Goal: Transaction & Acquisition: Purchase product/service

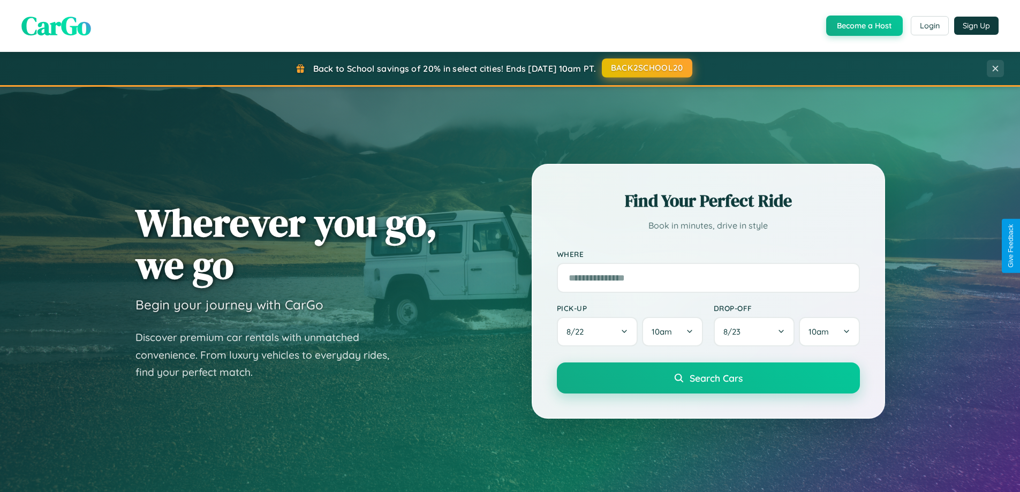
click at [646, 68] on button "BACK2SCHOOL20" at bounding box center [647, 67] width 90 height 19
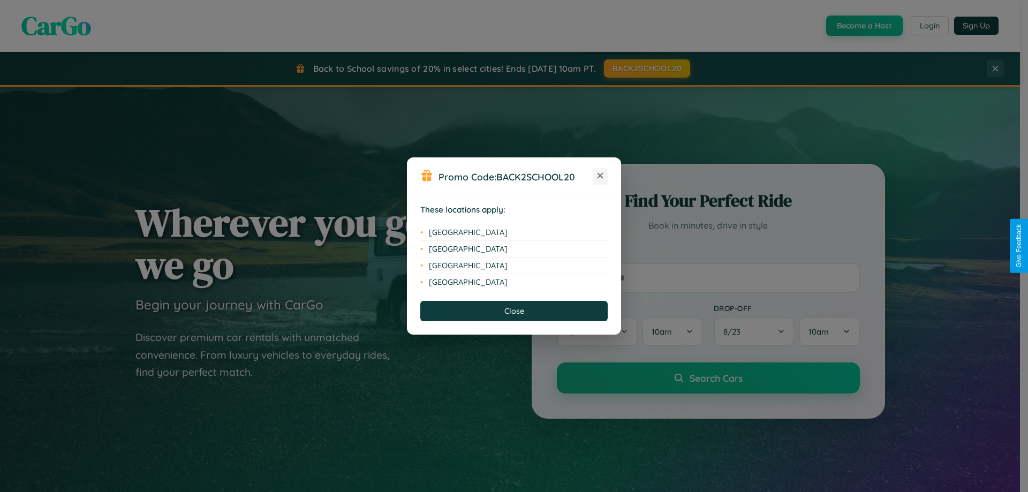
click at [600, 176] on icon at bounding box center [601, 176] width 6 height 6
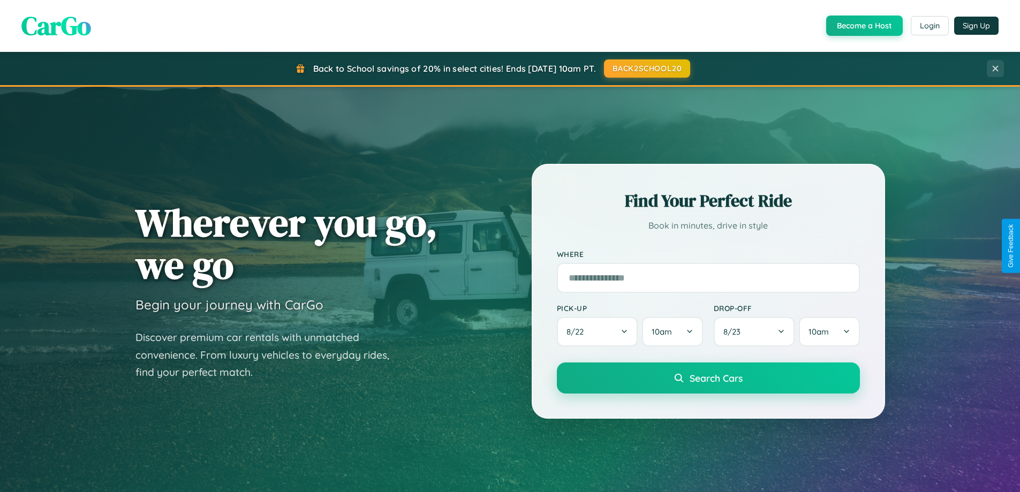
scroll to position [32, 0]
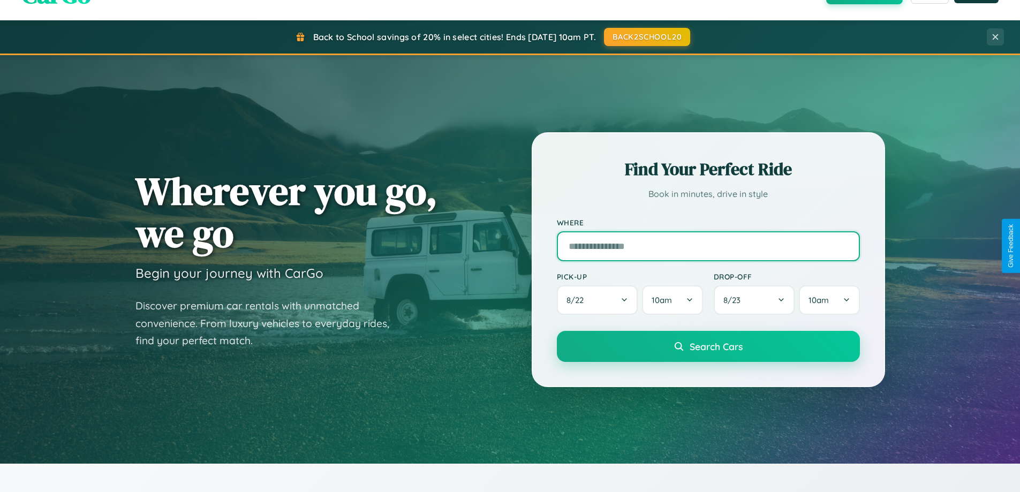
click at [708, 246] on input "text" at bounding box center [708, 246] width 303 height 30
type input "*****"
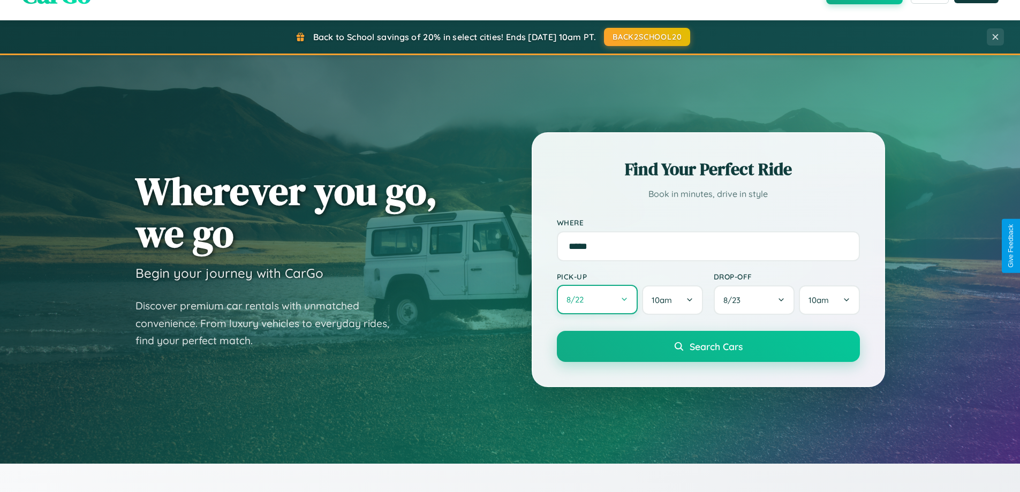
click at [597, 300] on button "8 / 22" at bounding box center [597, 299] width 81 height 29
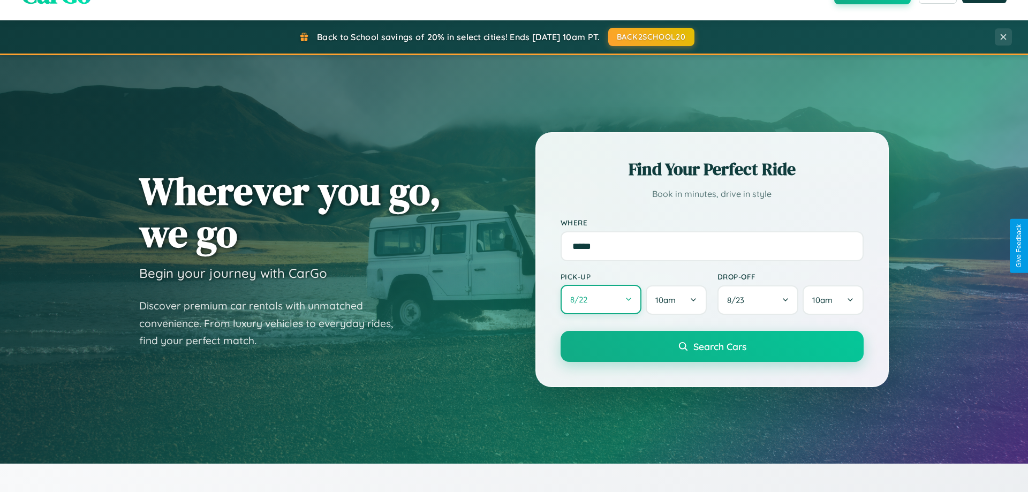
select select "*"
select select "****"
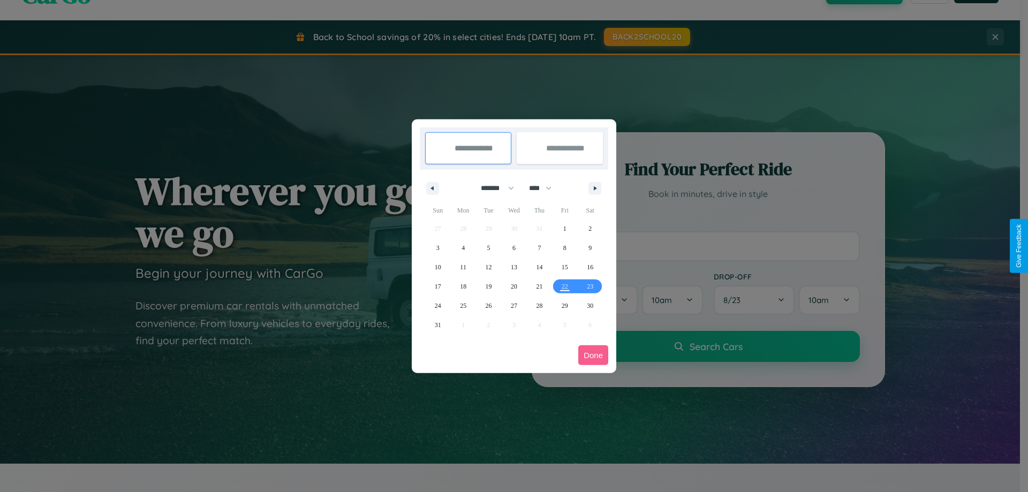
drag, startPoint x: 493, startPoint y: 188, endPoint x: 514, endPoint y: 215, distance: 34.3
click at [493, 188] on select "******* ******** ***** ***** *** **** **** ****** ********* ******* ******** **…" at bounding box center [496, 188] width 46 height 18
select select "*"
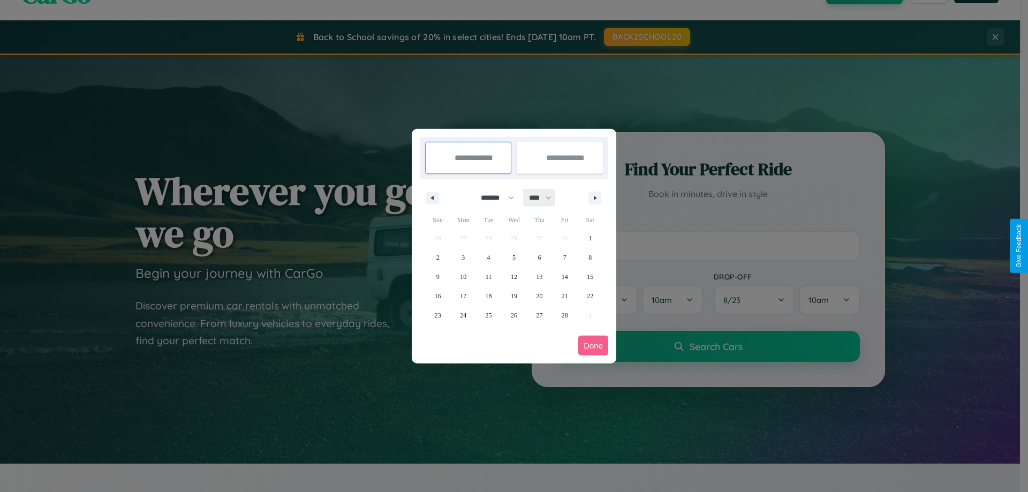
drag, startPoint x: 545, startPoint y: 198, endPoint x: 514, endPoint y: 215, distance: 35.5
click at [545, 198] on select "**** **** **** **** **** **** **** **** **** **** **** **** **** **** **** ****…" at bounding box center [540, 198] width 32 height 18
select select "****"
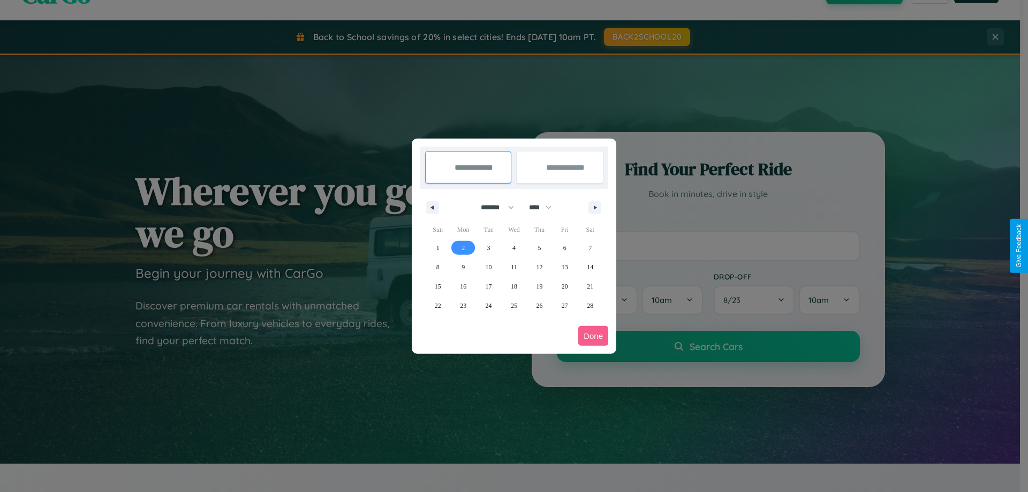
click at [463, 247] on span "2" at bounding box center [463, 247] width 3 height 19
type input "**********"
click at [463, 267] on span "9" at bounding box center [463, 267] width 3 height 19
type input "**********"
click at [593, 336] on button "Done" at bounding box center [593, 336] width 30 height 20
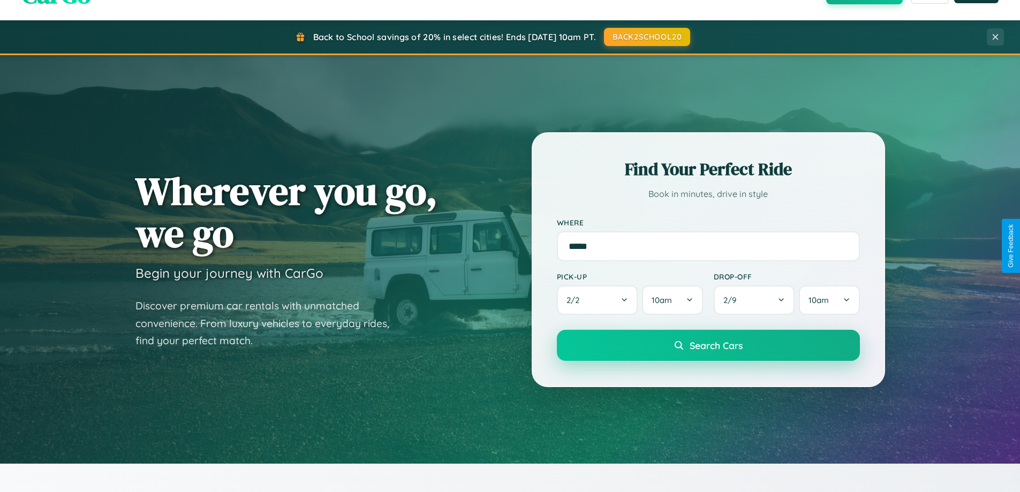
click at [708, 345] on span "Search Cars" at bounding box center [716, 345] width 53 height 12
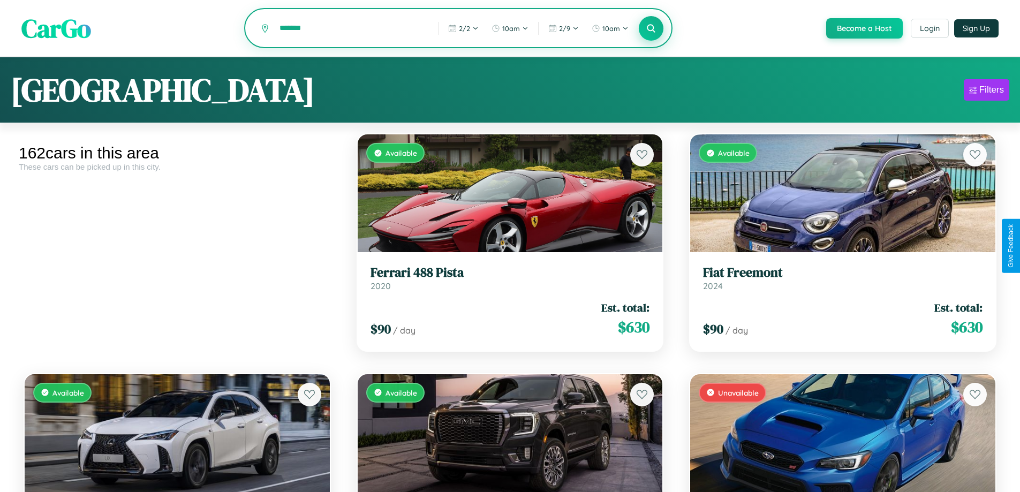
type input "*******"
click at [651, 29] on icon at bounding box center [651, 28] width 10 height 10
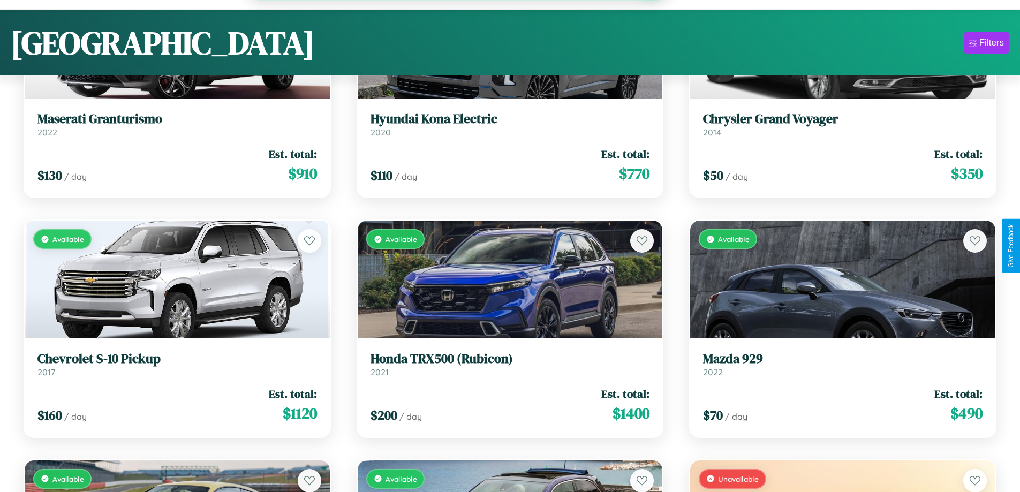
scroll to position [11179, 0]
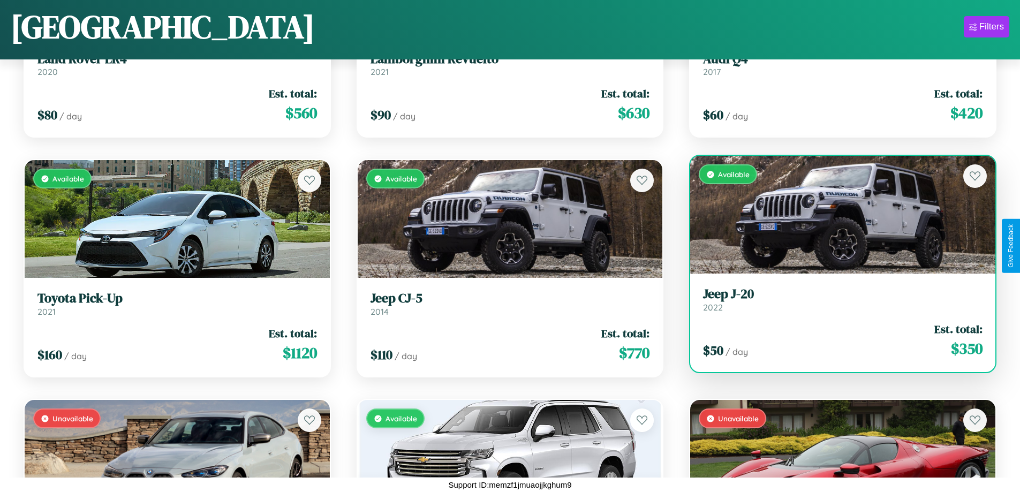
click at [836, 304] on link "Jeep J-20 2022" at bounding box center [842, 299] width 279 height 26
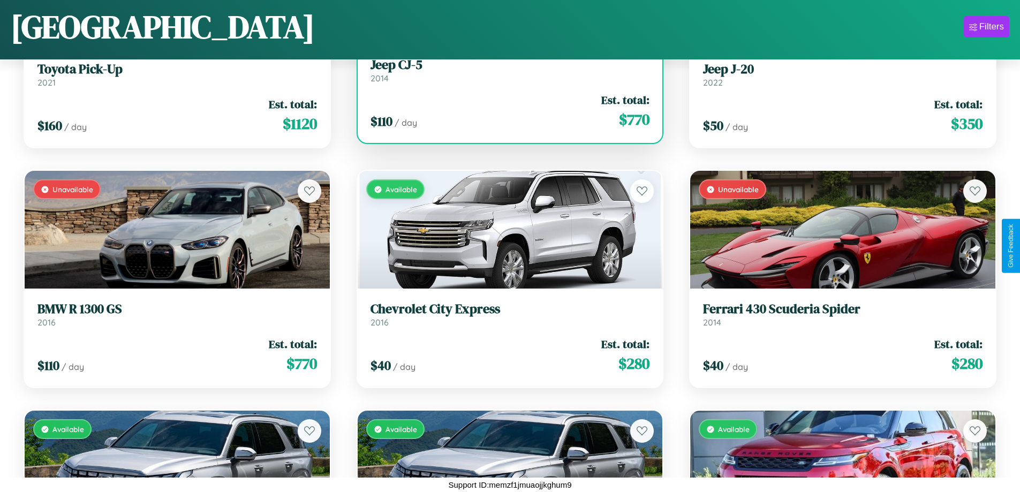
scroll to position [11419, 0]
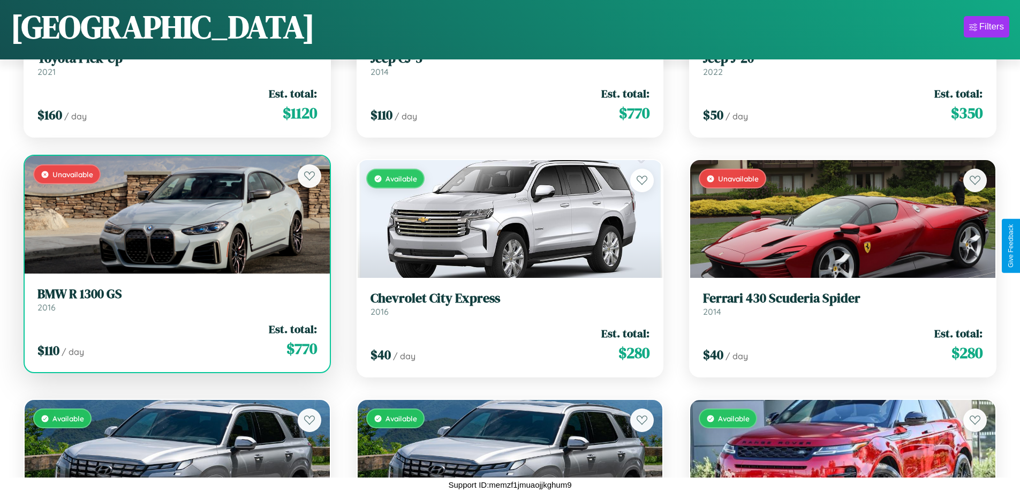
click at [176, 340] on div "$ 110 / day Est. total: $ 770" at bounding box center [176, 340] width 279 height 38
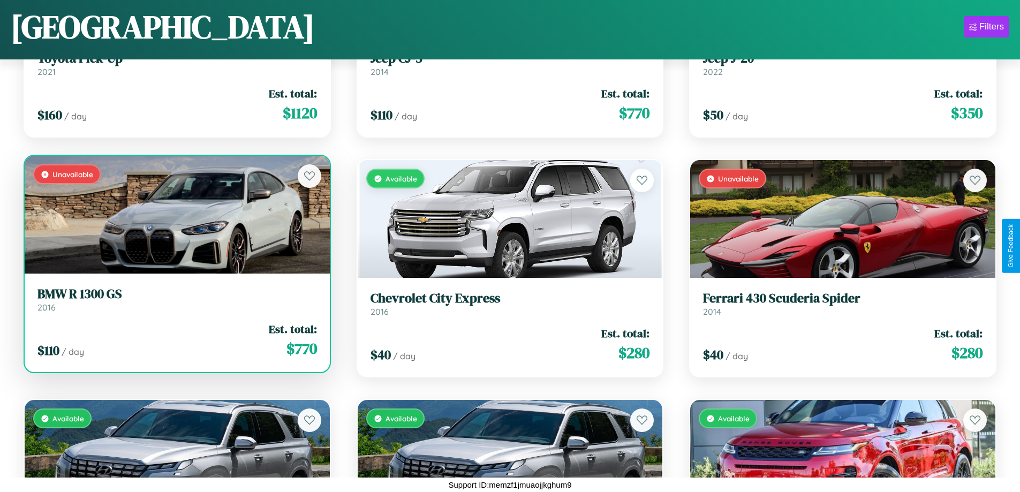
click at [176, 340] on div "$ 110 / day Est. total: $ 770" at bounding box center [176, 340] width 279 height 38
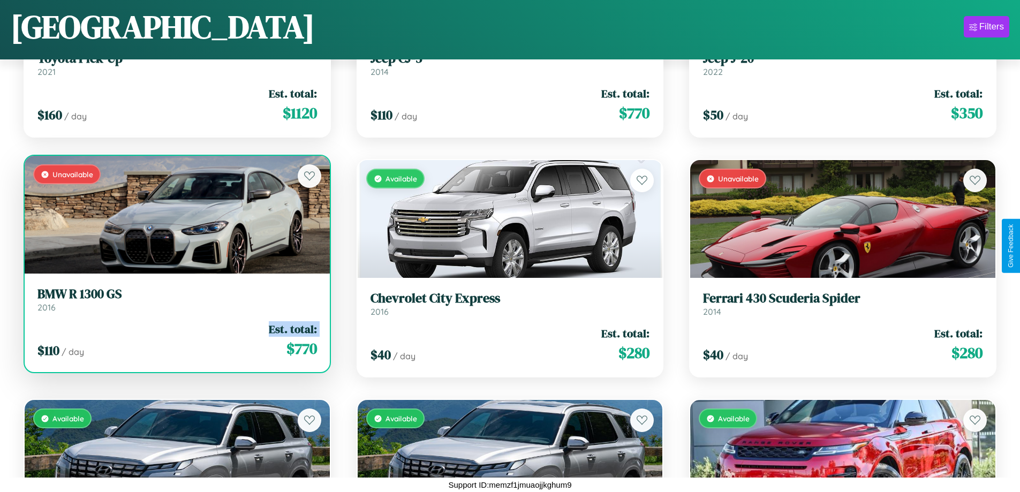
click at [176, 340] on div "$ 110 / day Est. total: $ 770" at bounding box center [176, 340] width 279 height 38
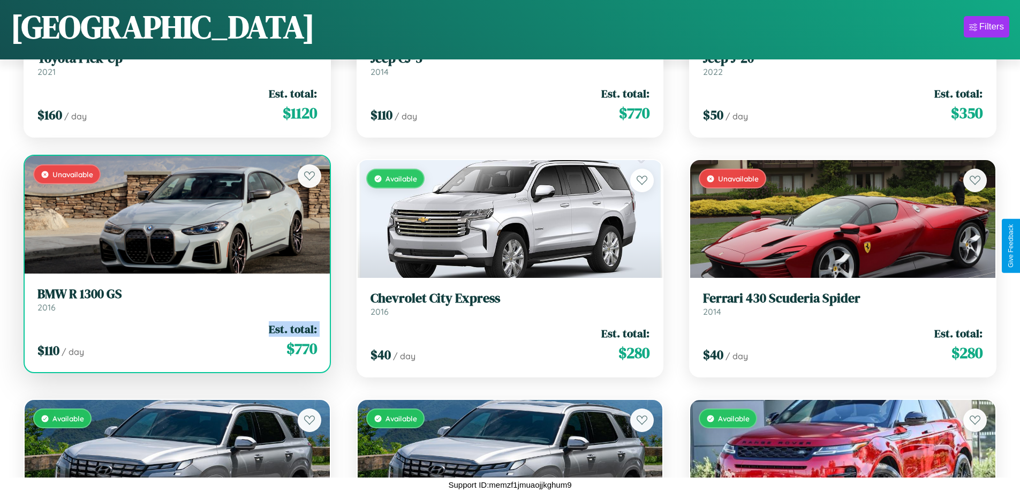
click at [176, 340] on div "$ 110 / day Est. total: $ 770" at bounding box center [176, 340] width 279 height 38
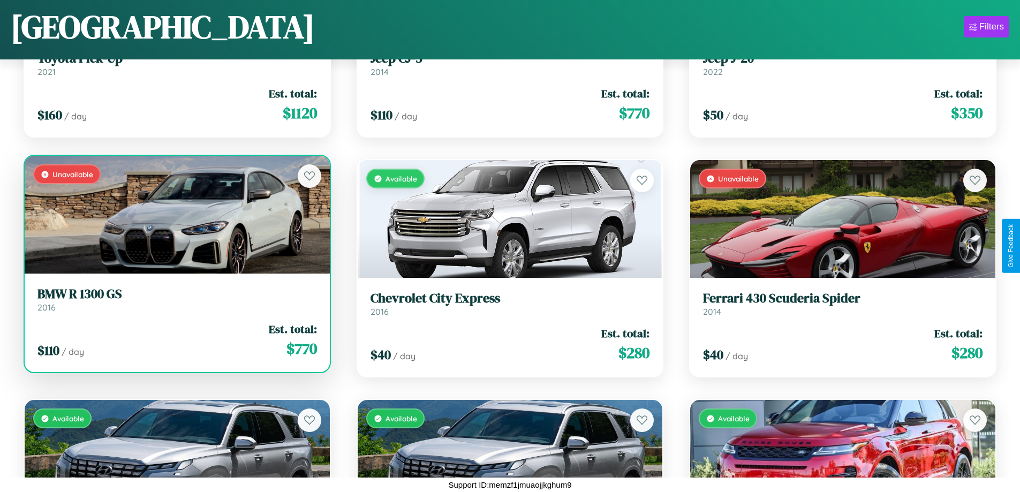
click at [176, 340] on div "$ 110 / day Est. total: $ 770" at bounding box center [176, 340] width 279 height 38
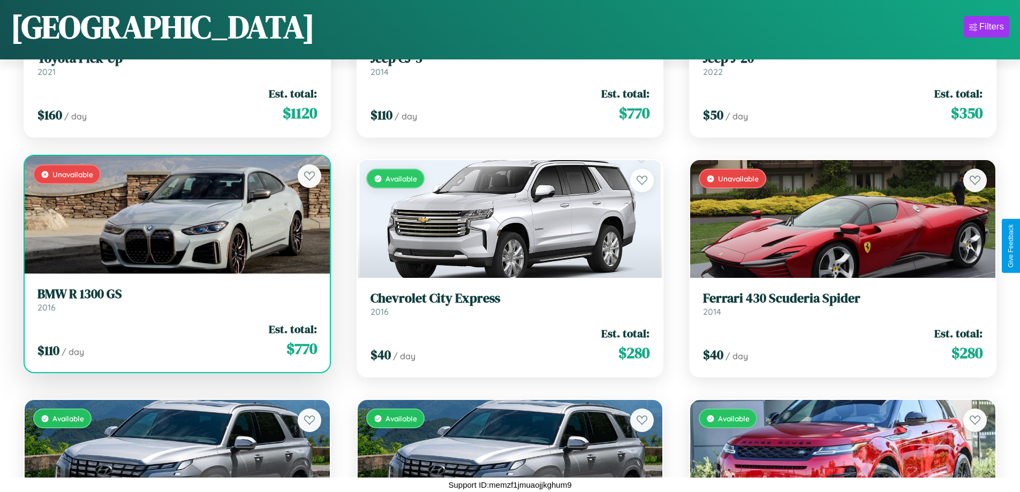
click at [176, 299] on h3 "BMW R 1300 GS" at bounding box center [176, 294] width 279 height 16
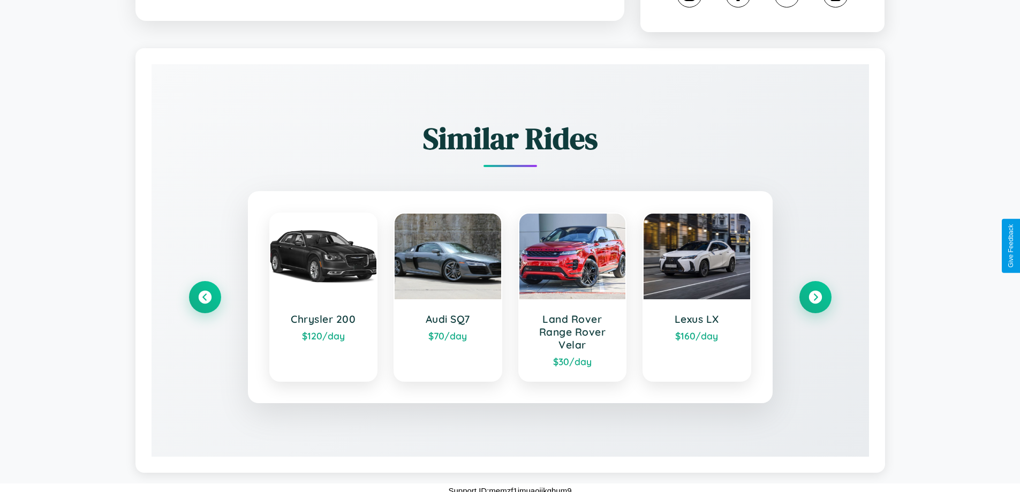
scroll to position [609, 0]
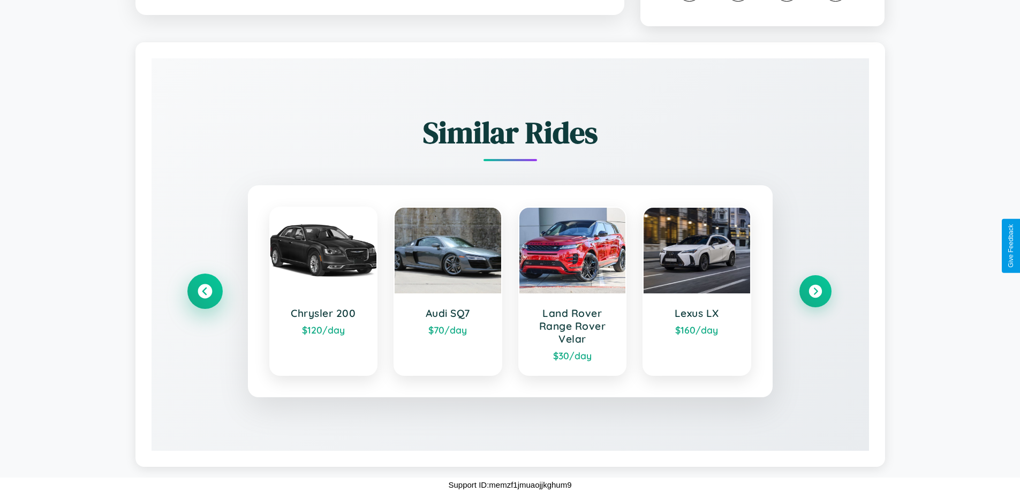
click at [205, 291] on icon at bounding box center [205, 291] width 14 height 14
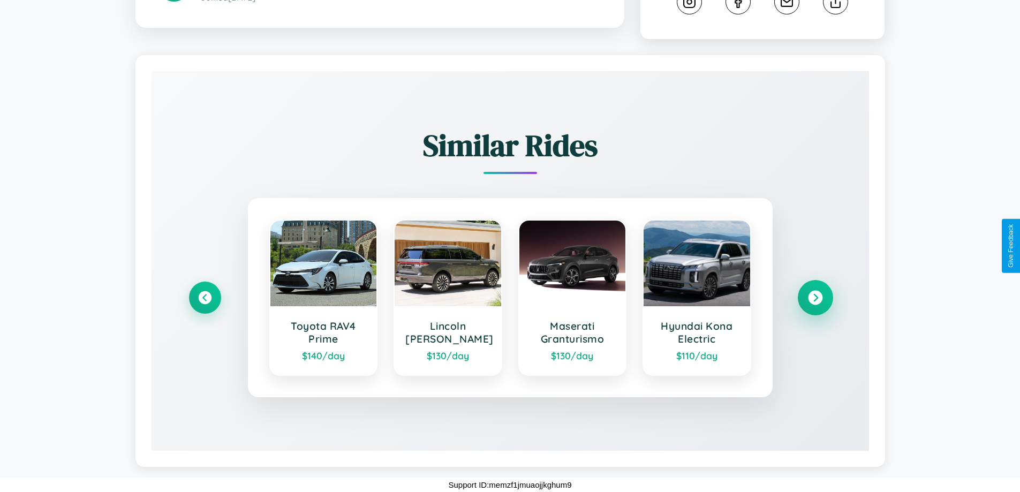
click at [815, 298] on icon at bounding box center [815, 298] width 14 height 14
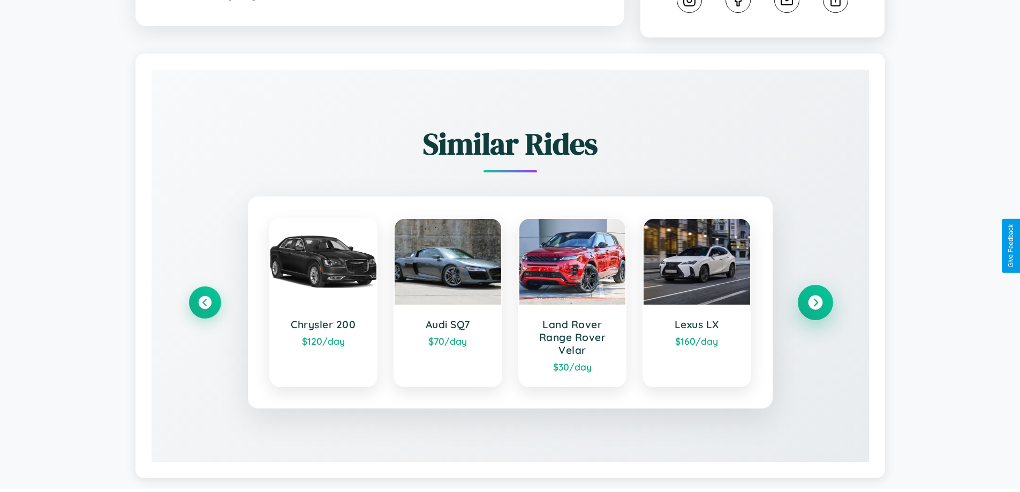
click at [815, 304] on icon at bounding box center [815, 303] width 14 height 14
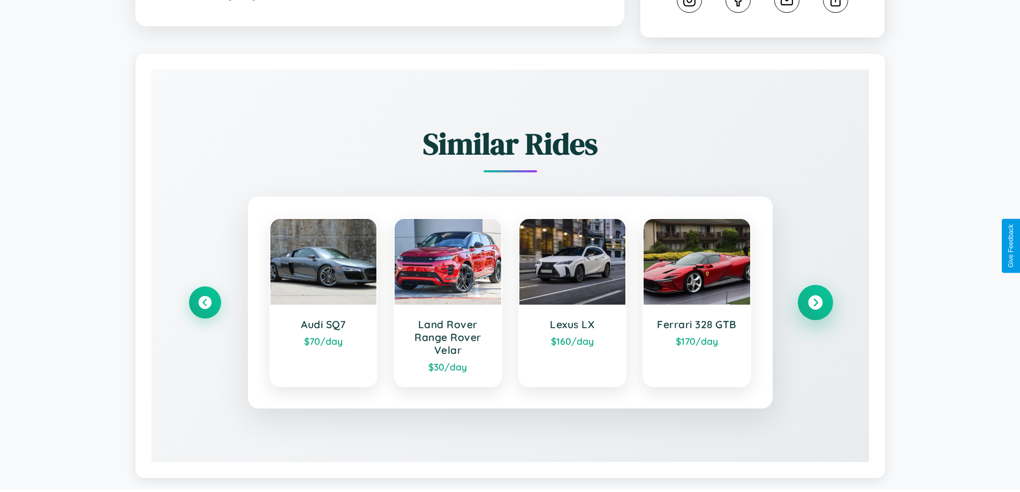
click at [815, 304] on icon at bounding box center [815, 303] width 14 height 14
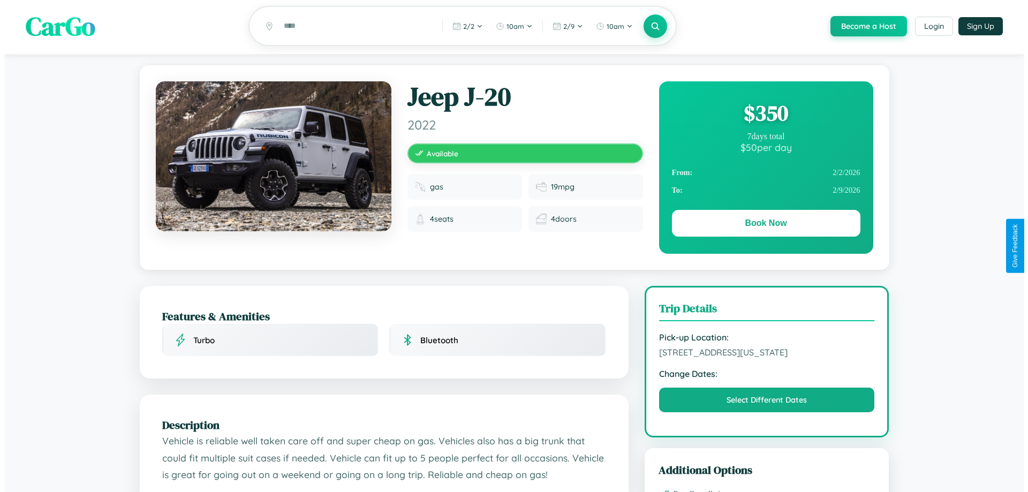
scroll to position [0, 0]
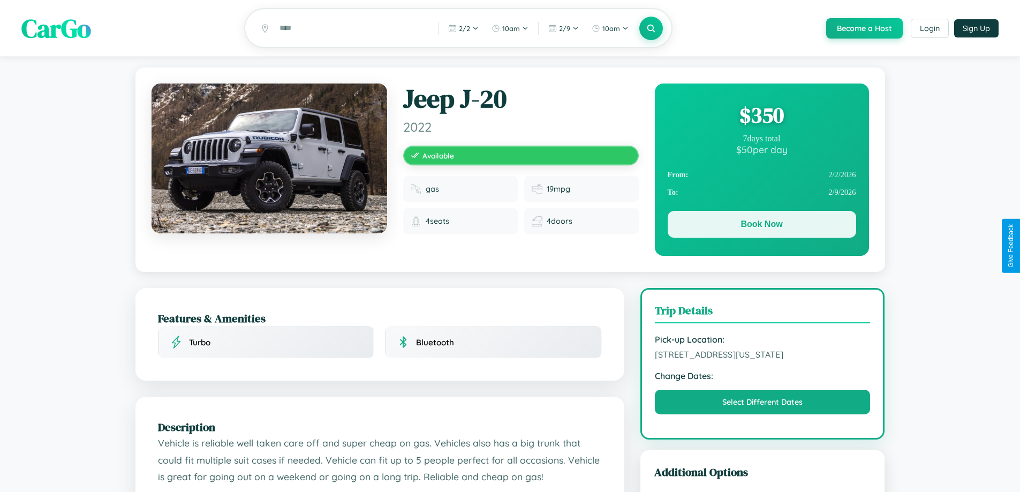
click at [761, 226] on button "Book Now" at bounding box center [762, 224] width 188 height 27
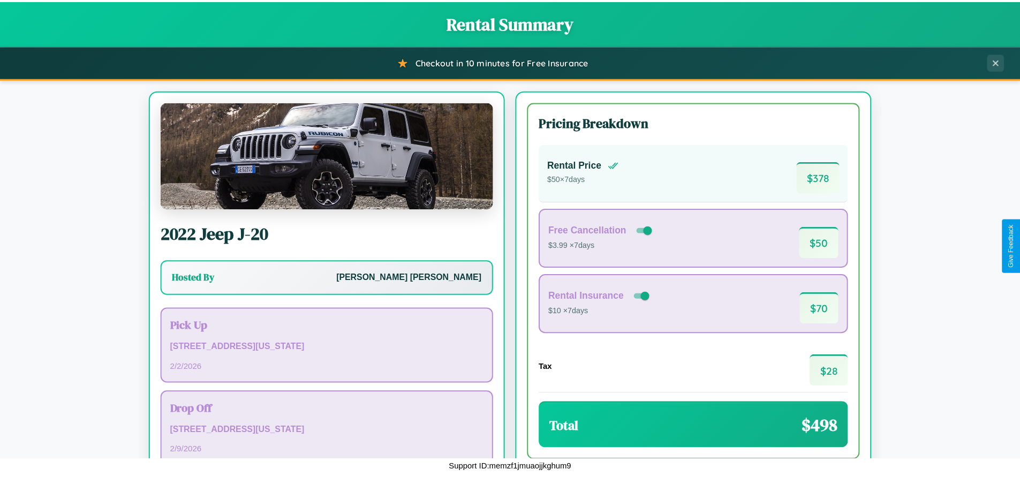
scroll to position [73, 0]
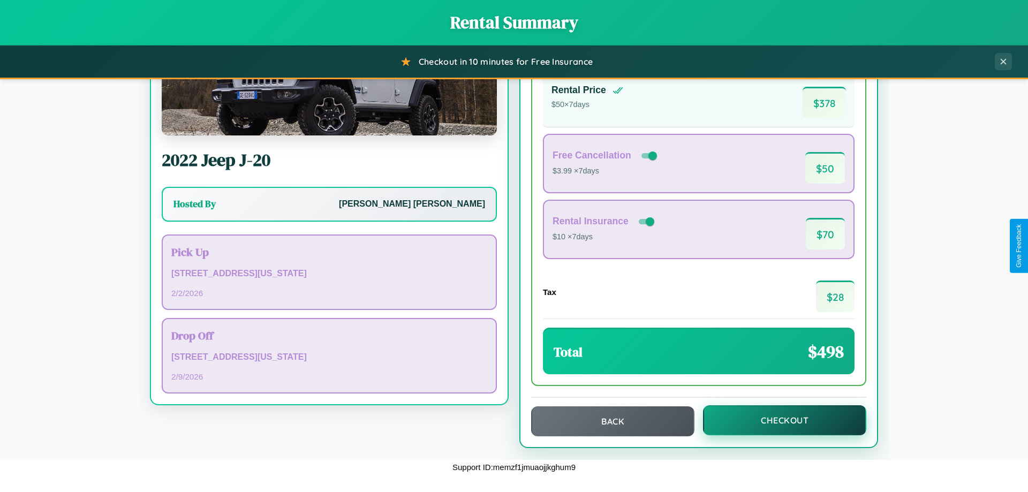
click at [777, 420] on button "Checkout" at bounding box center [784, 420] width 163 height 30
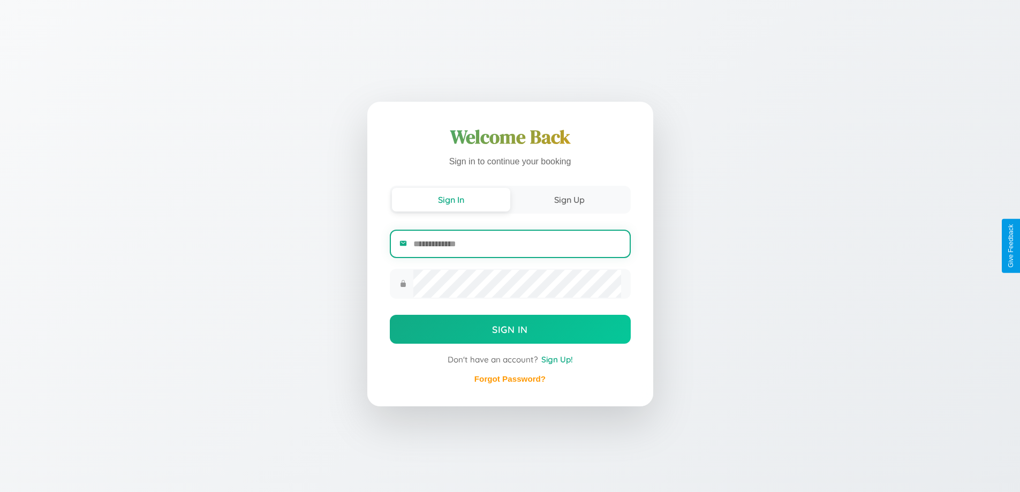
click at [517, 244] on input "email" at bounding box center [516, 244] width 207 height 26
type input "**********"
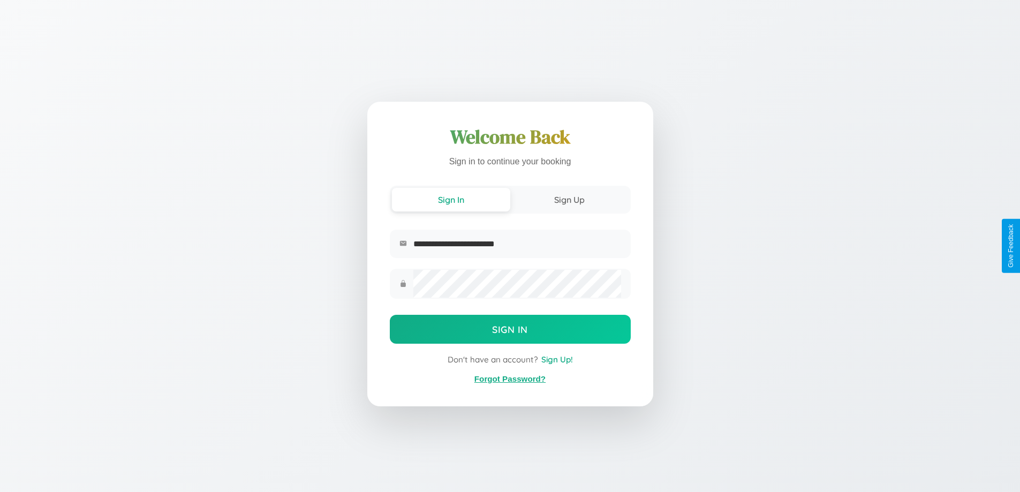
click at [510, 379] on link "Forgot Password?" at bounding box center [509, 378] width 71 height 9
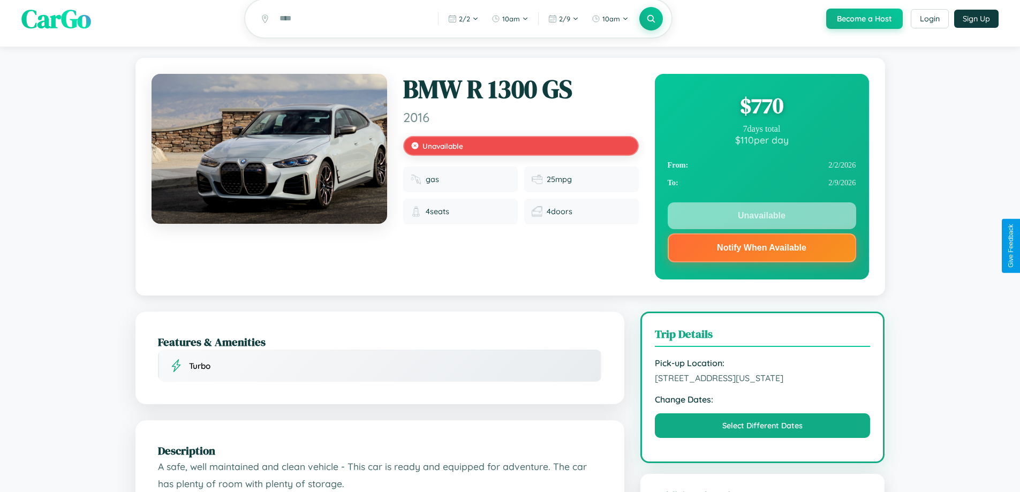
scroll to position [396, 0]
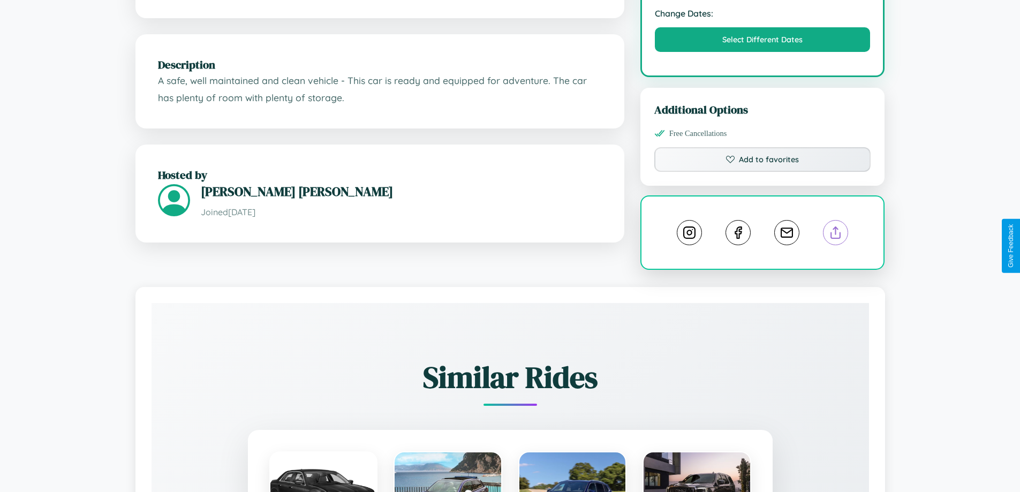
click at [836, 235] on line at bounding box center [836, 230] width 0 height 7
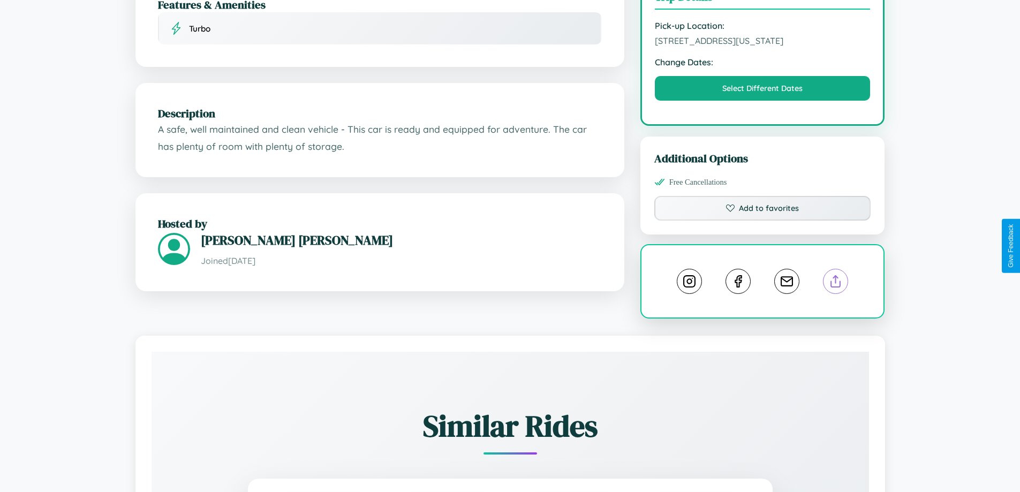
scroll to position [322, 0]
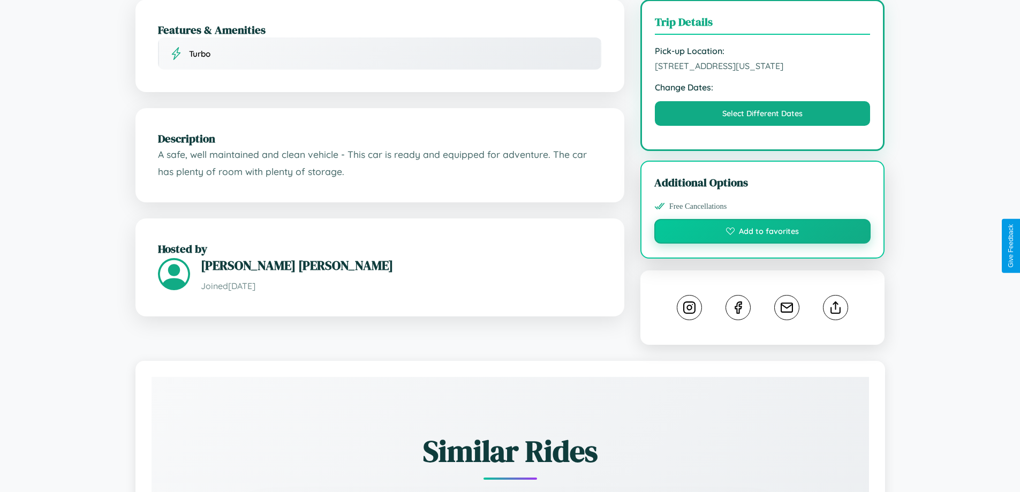
click at [762, 244] on button "Add to favorites" at bounding box center [762, 231] width 217 height 25
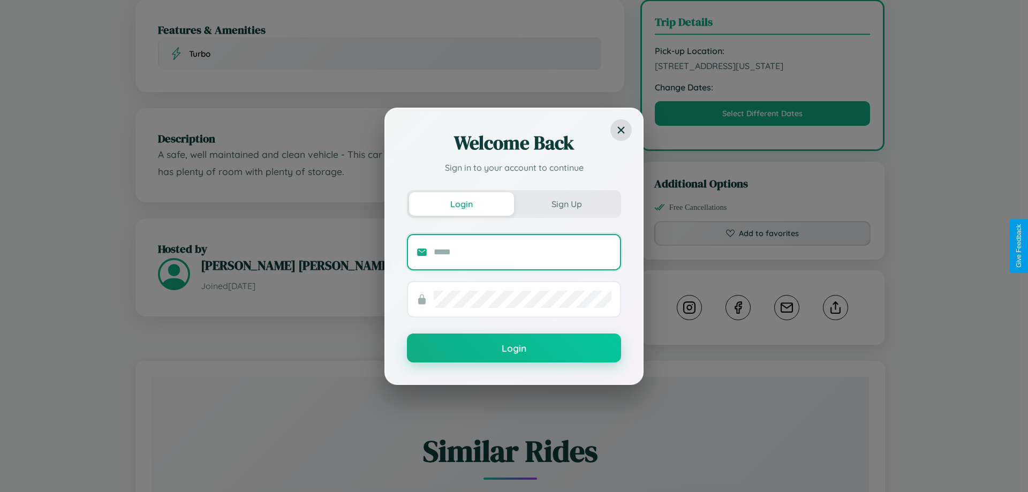
click at [523, 252] on input "text" at bounding box center [523, 252] width 178 height 17
type input "**********"
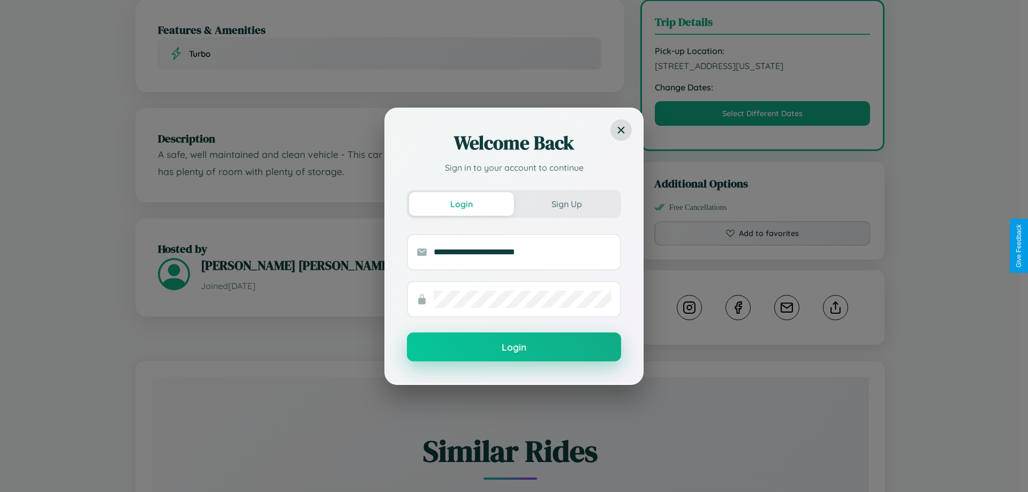
click at [514, 347] on button "Login" at bounding box center [514, 346] width 214 height 29
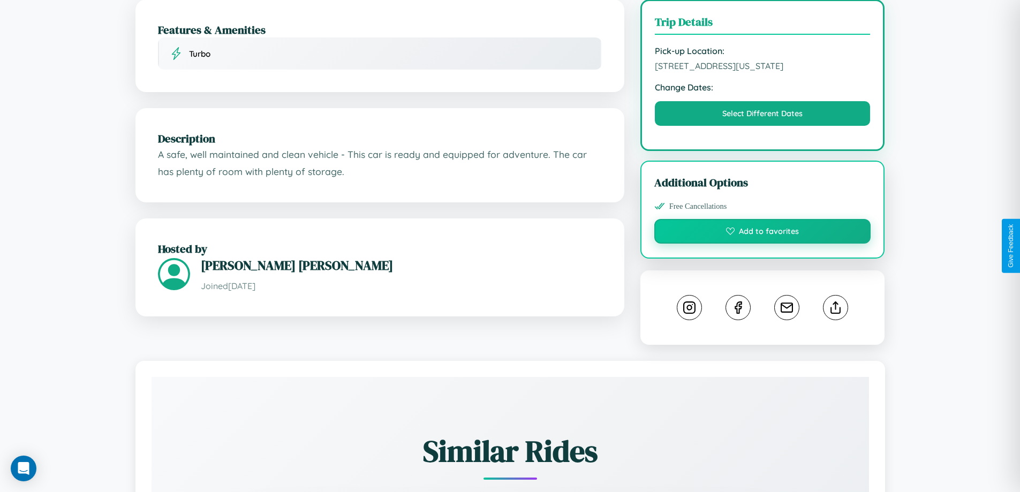
click at [762, 244] on button "Add to favorites" at bounding box center [762, 231] width 217 height 25
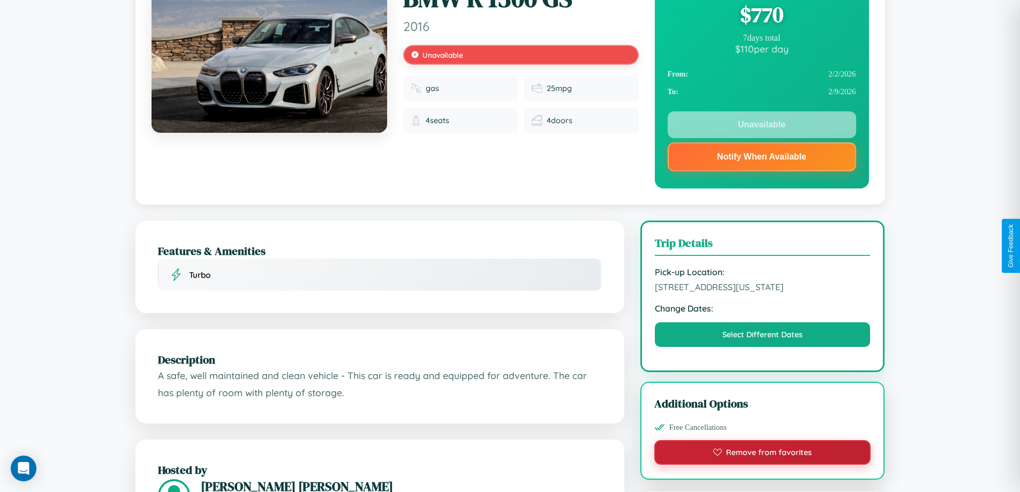
scroll to position [0, 0]
